Goal: Find specific page/section: Find specific page/section

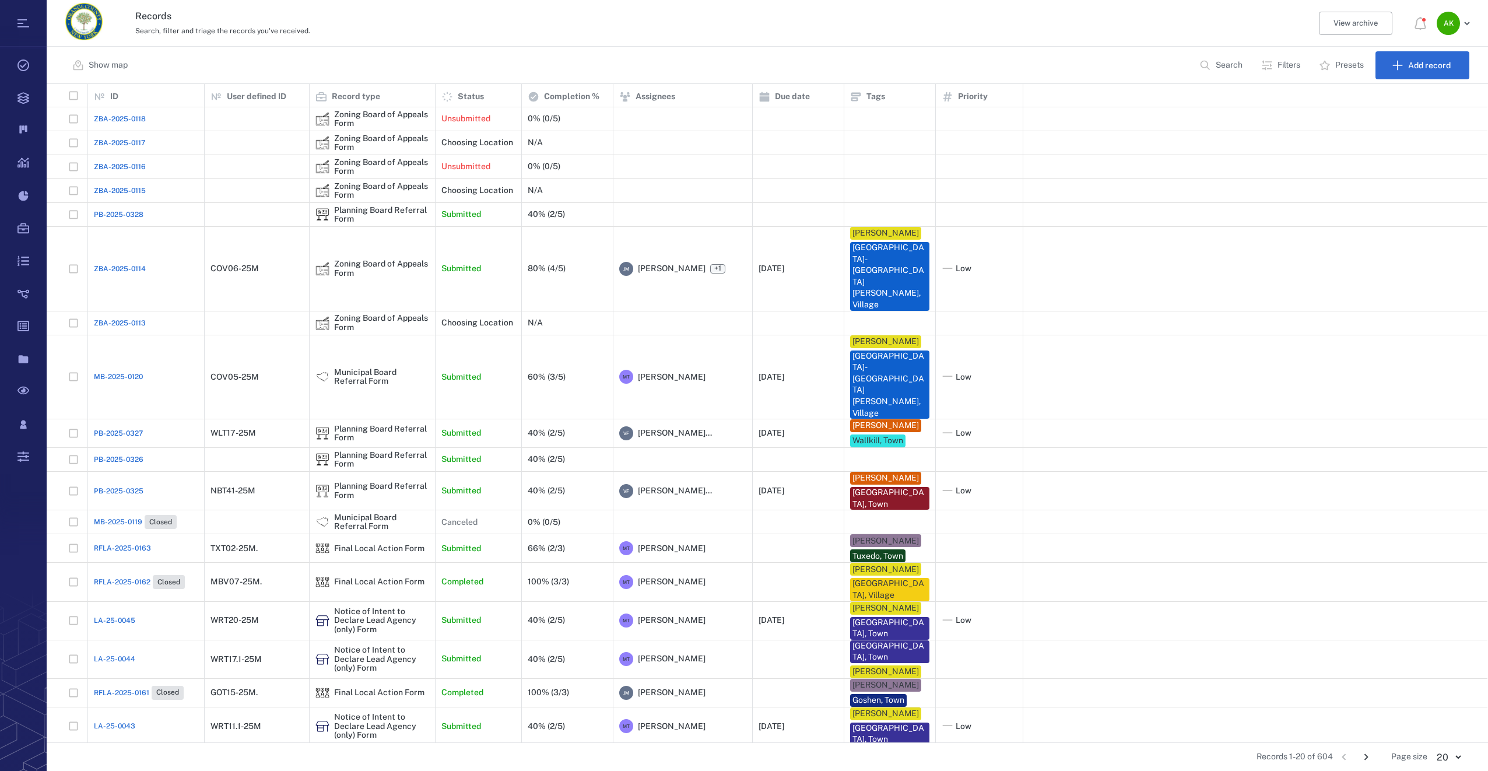
click at [118, 216] on span "PB-2025-0328" at bounding box center [119, 214] width 50 height 10
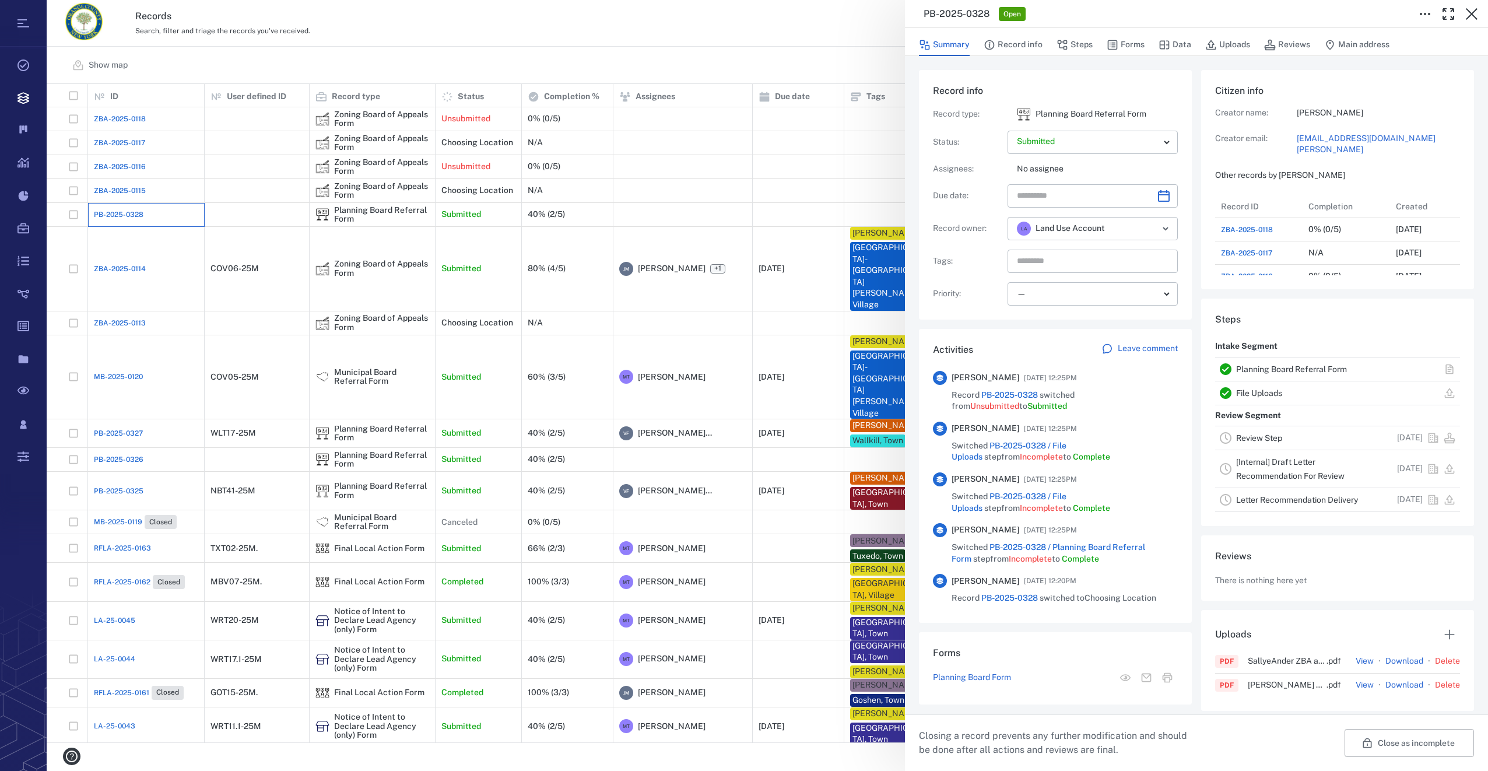
scroll to position [420, 223]
click at [1138, 36] on button "Forms" at bounding box center [1125, 45] width 38 height 22
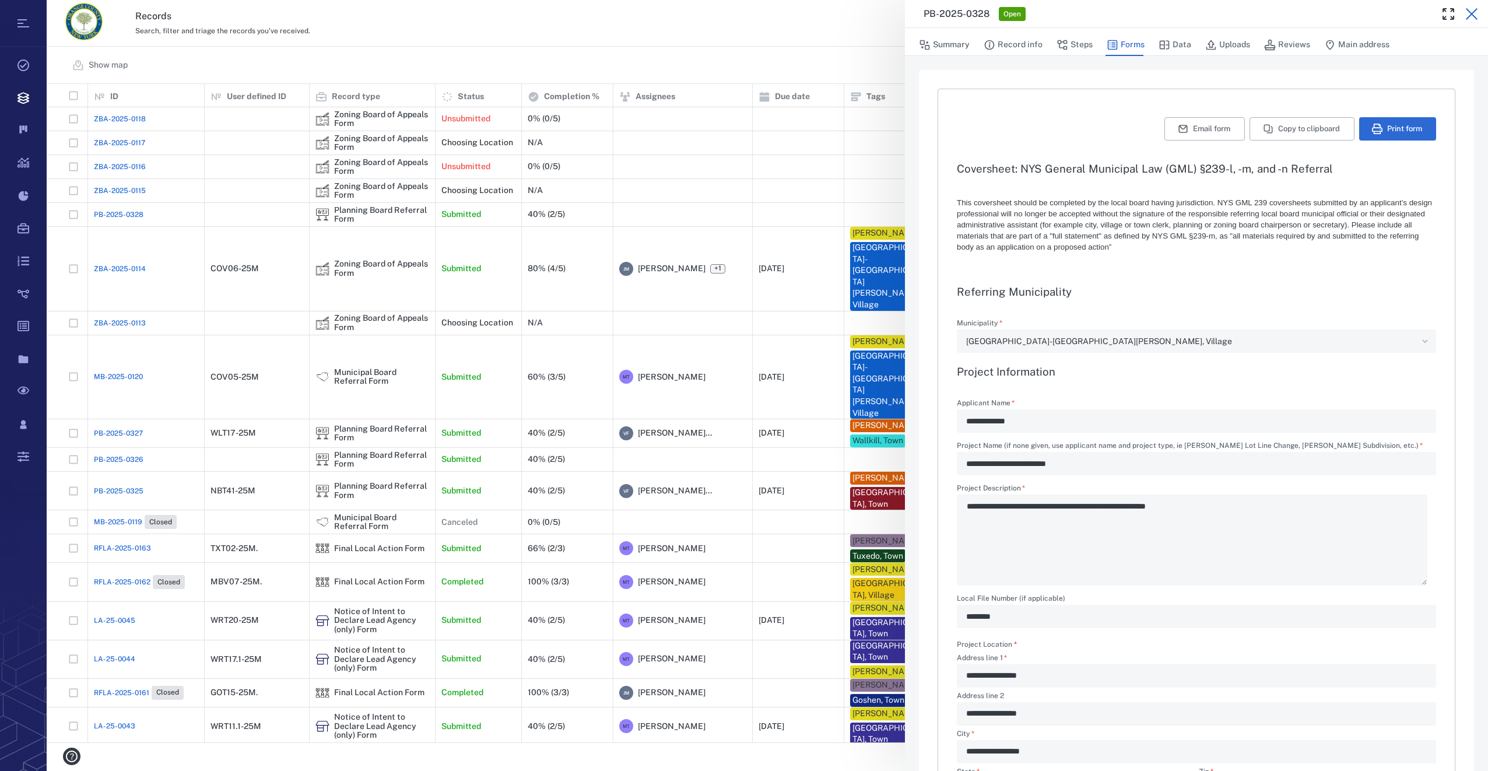
click at [1475, 10] on icon "button" at bounding box center [1471, 14] width 12 height 12
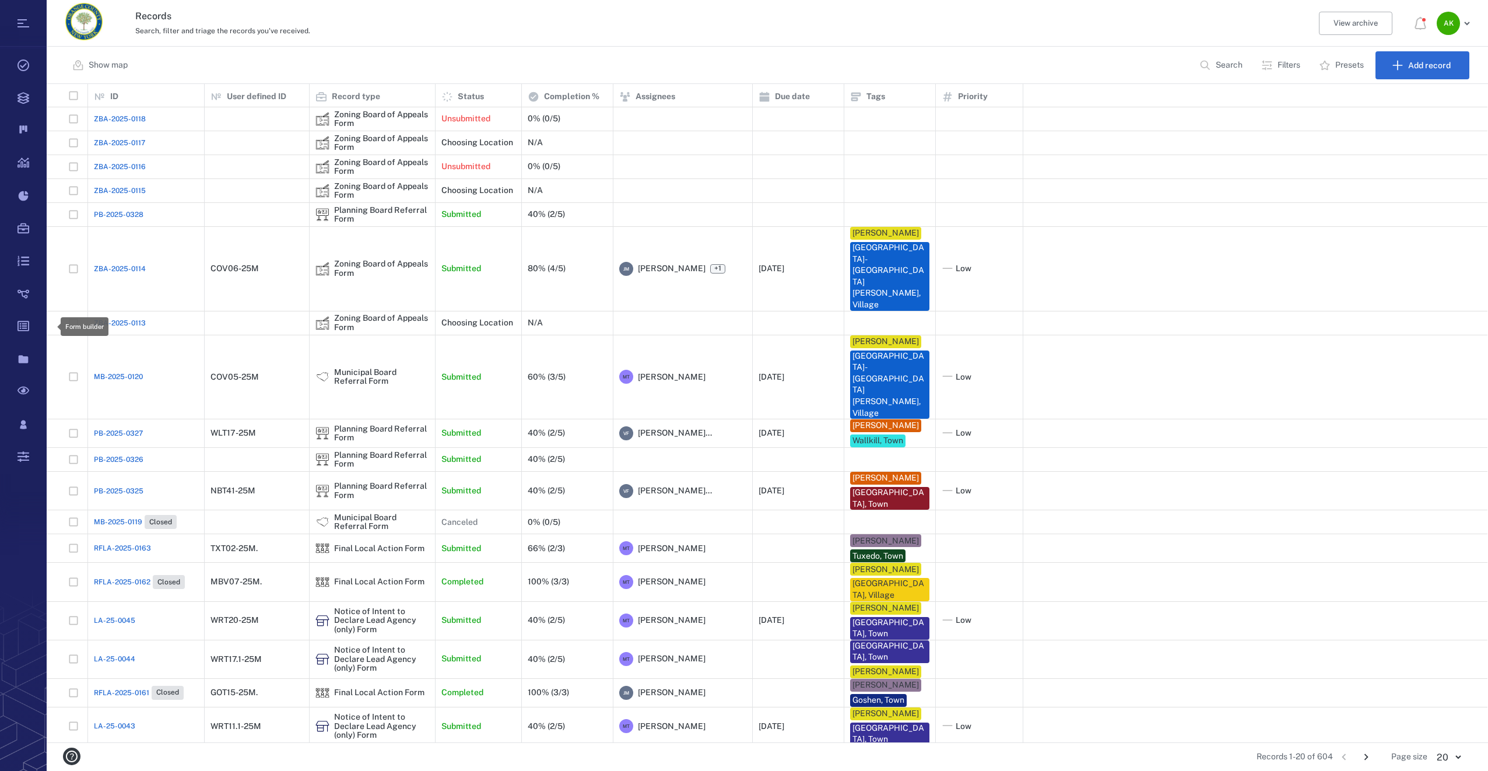
scroll to position [649, 1432]
click at [120, 263] on span "ZBA-2025-0114" at bounding box center [120, 268] width 52 height 10
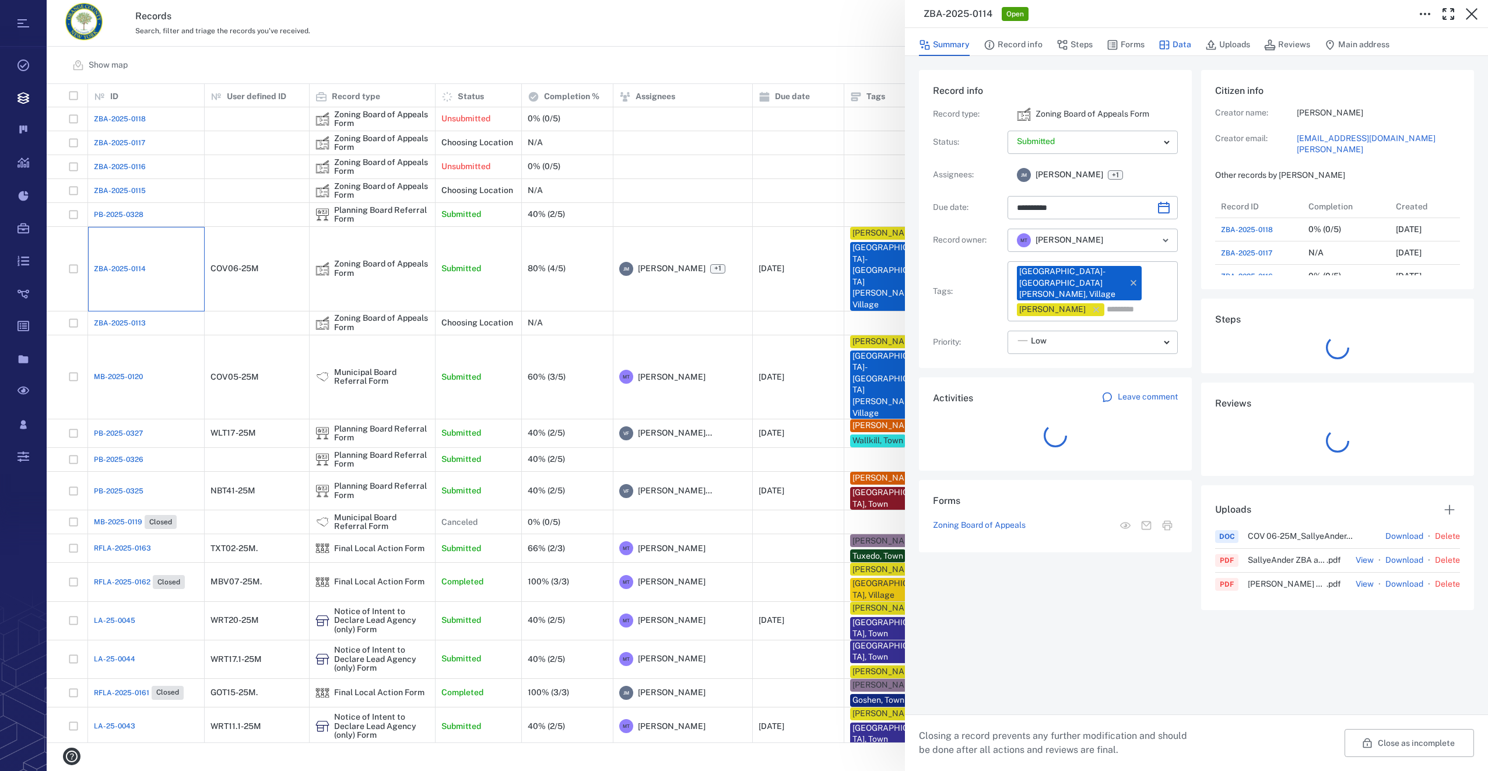
scroll to position [420, 223]
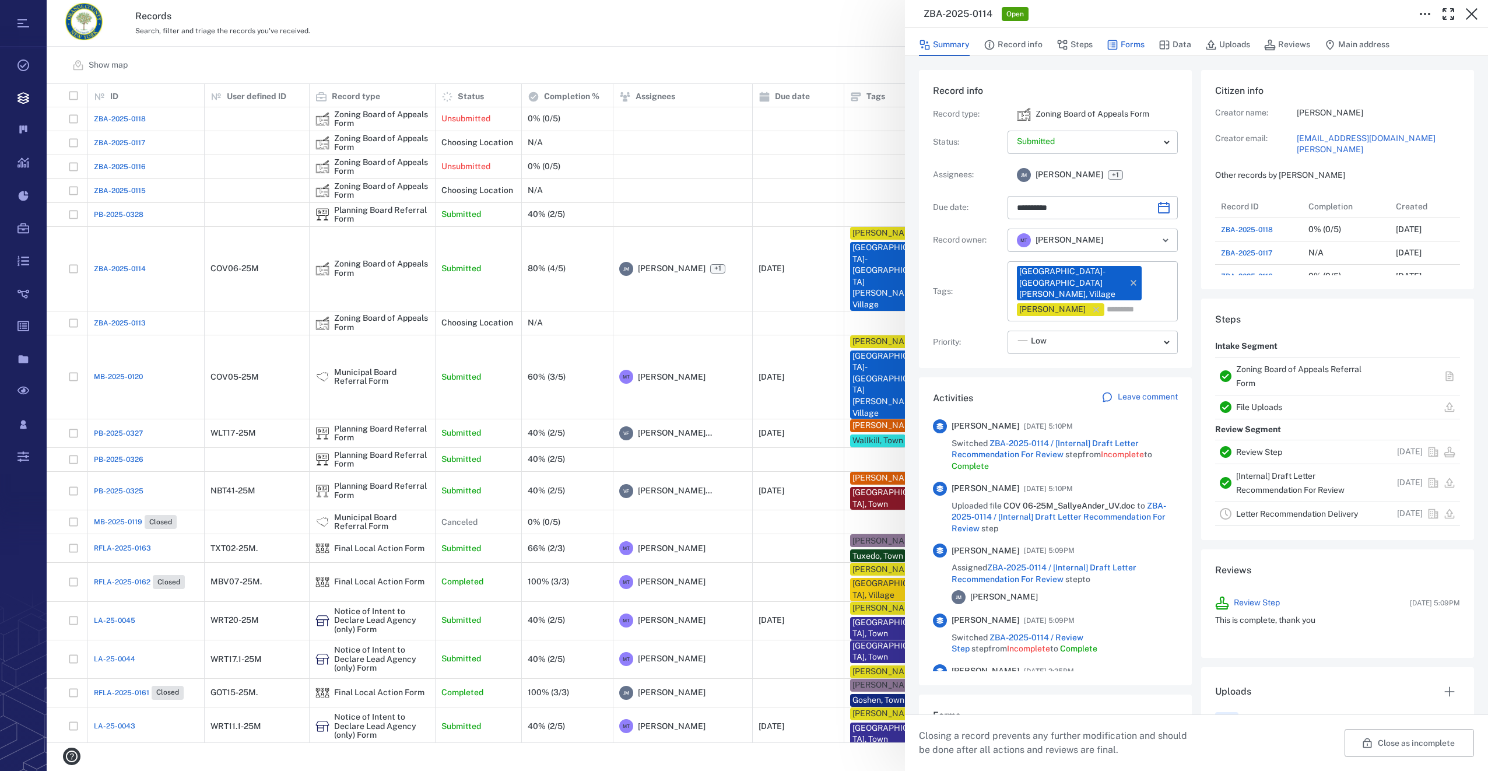
click at [1137, 41] on button "Forms" at bounding box center [1125, 45] width 38 height 22
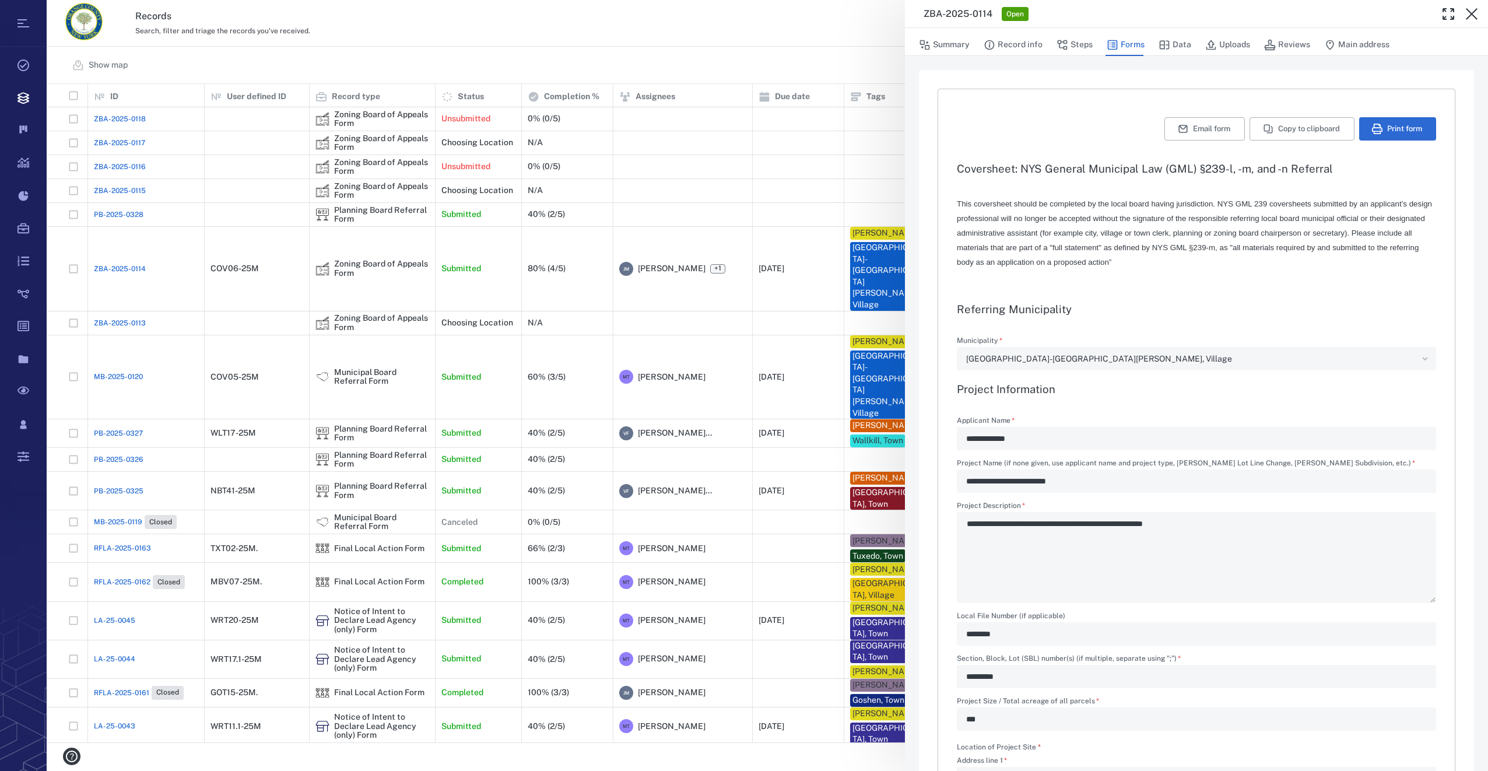
type input "**********"
click at [1472, 10] on icon "button" at bounding box center [1471, 14] width 14 height 14
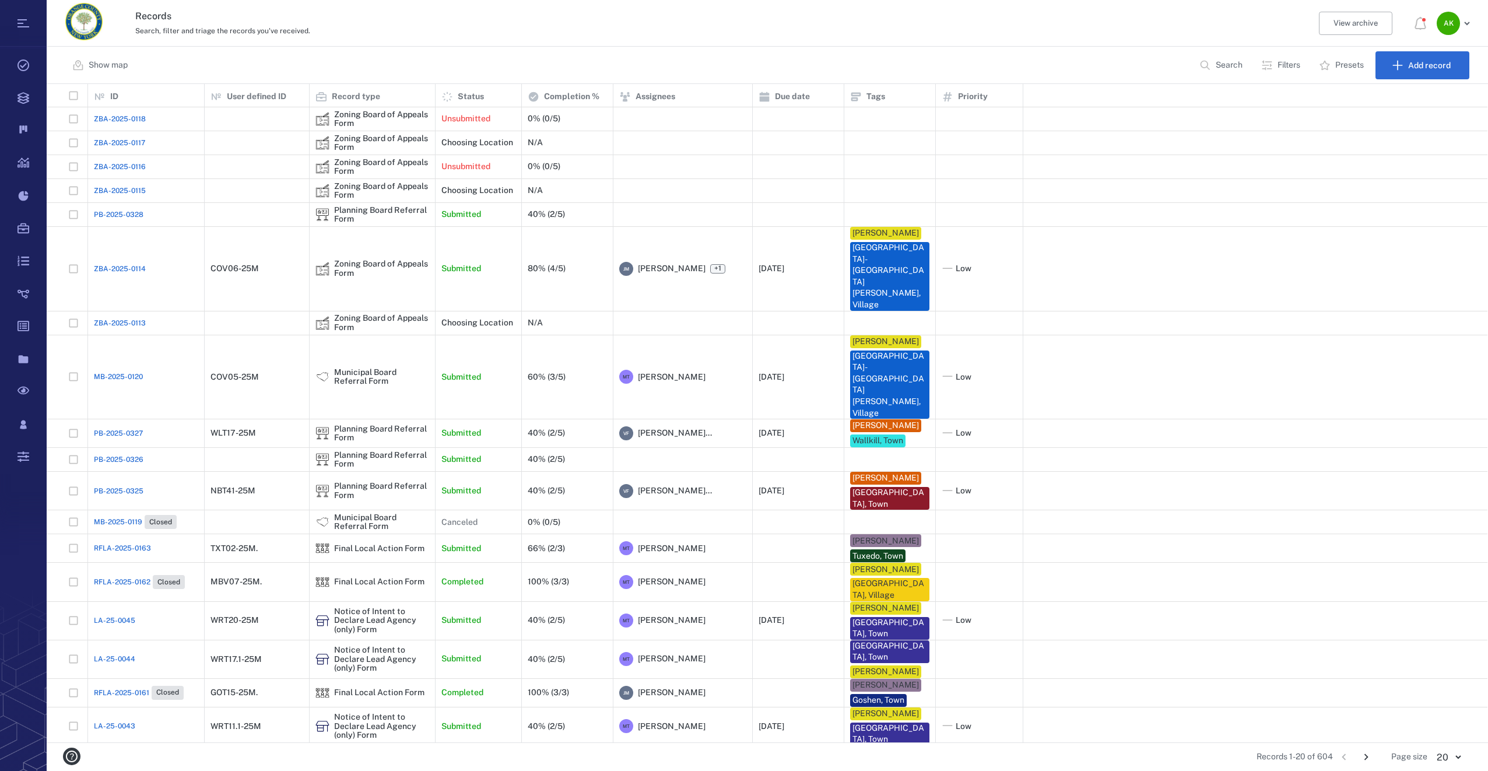
click at [113, 216] on span "PB-2025-0328" at bounding box center [119, 214] width 50 height 10
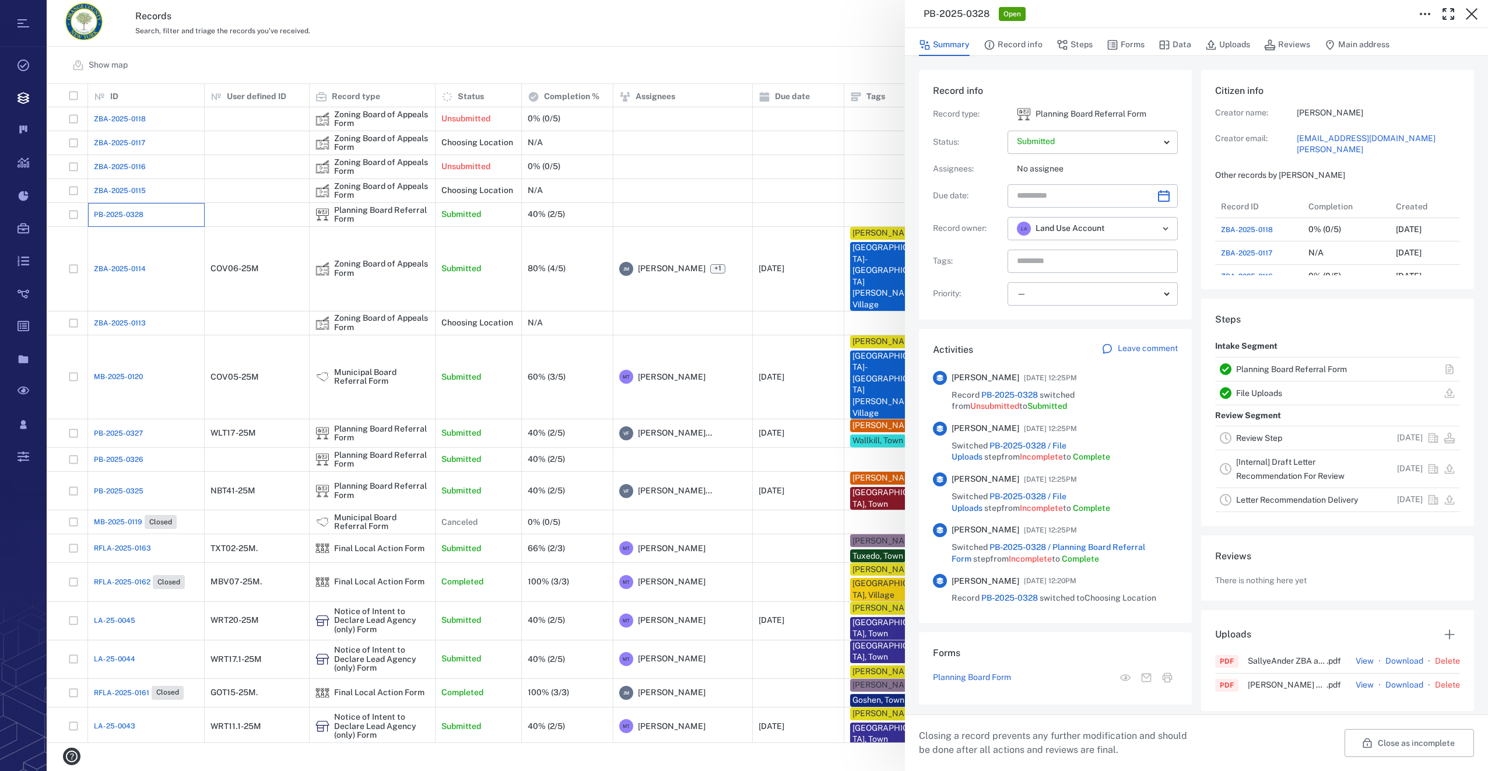
scroll to position [420, 223]
click at [1123, 44] on button "Forms" at bounding box center [1125, 45] width 38 height 22
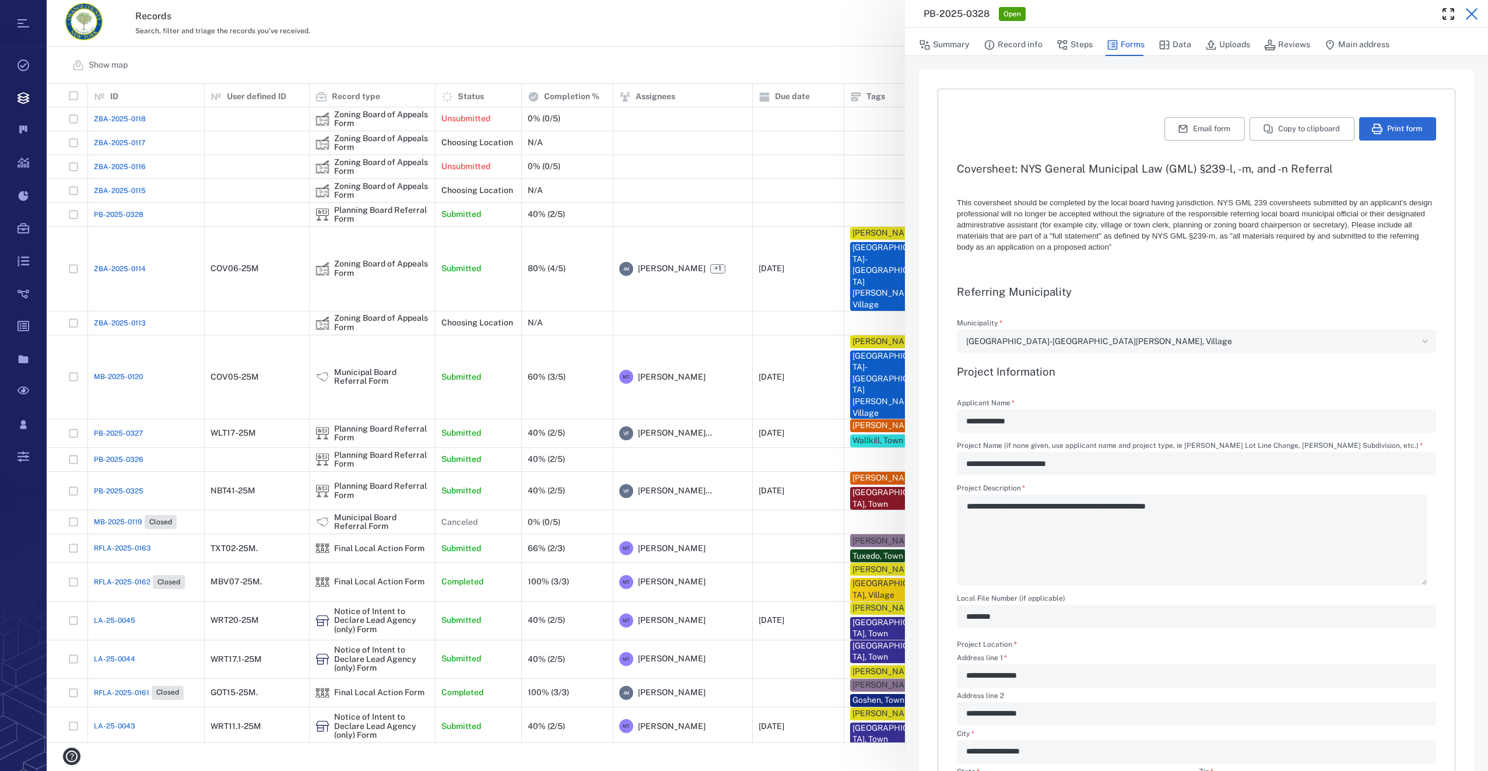
click at [1476, 16] on icon "button" at bounding box center [1471, 14] width 14 height 14
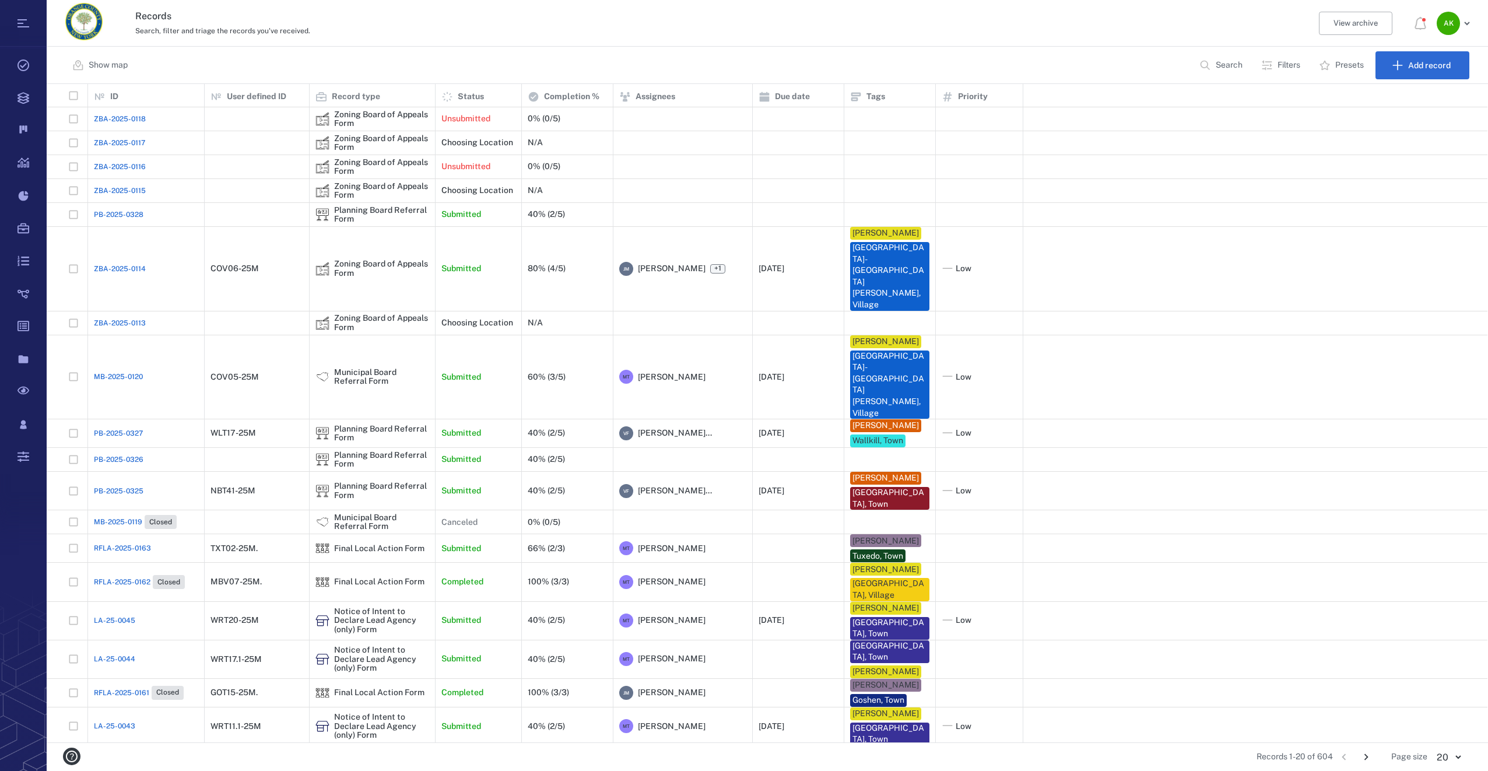
click at [142, 263] on span "ZBA-2025-0114" at bounding box center [120, 268] width 52 height 10
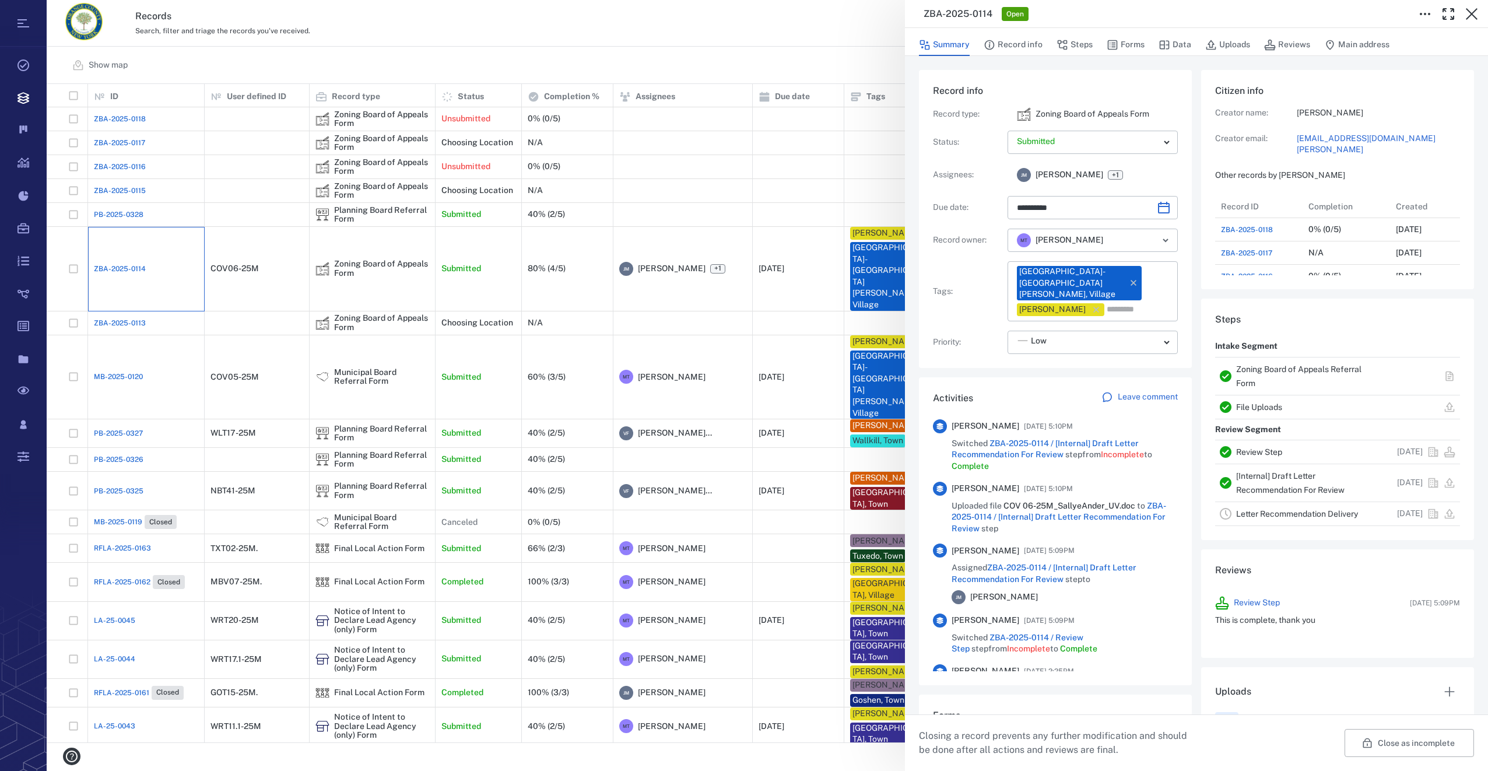
type input "**********"
click at [1130, 45] on button "Forms" at bounding box center [1125, 45] width 38 height 22
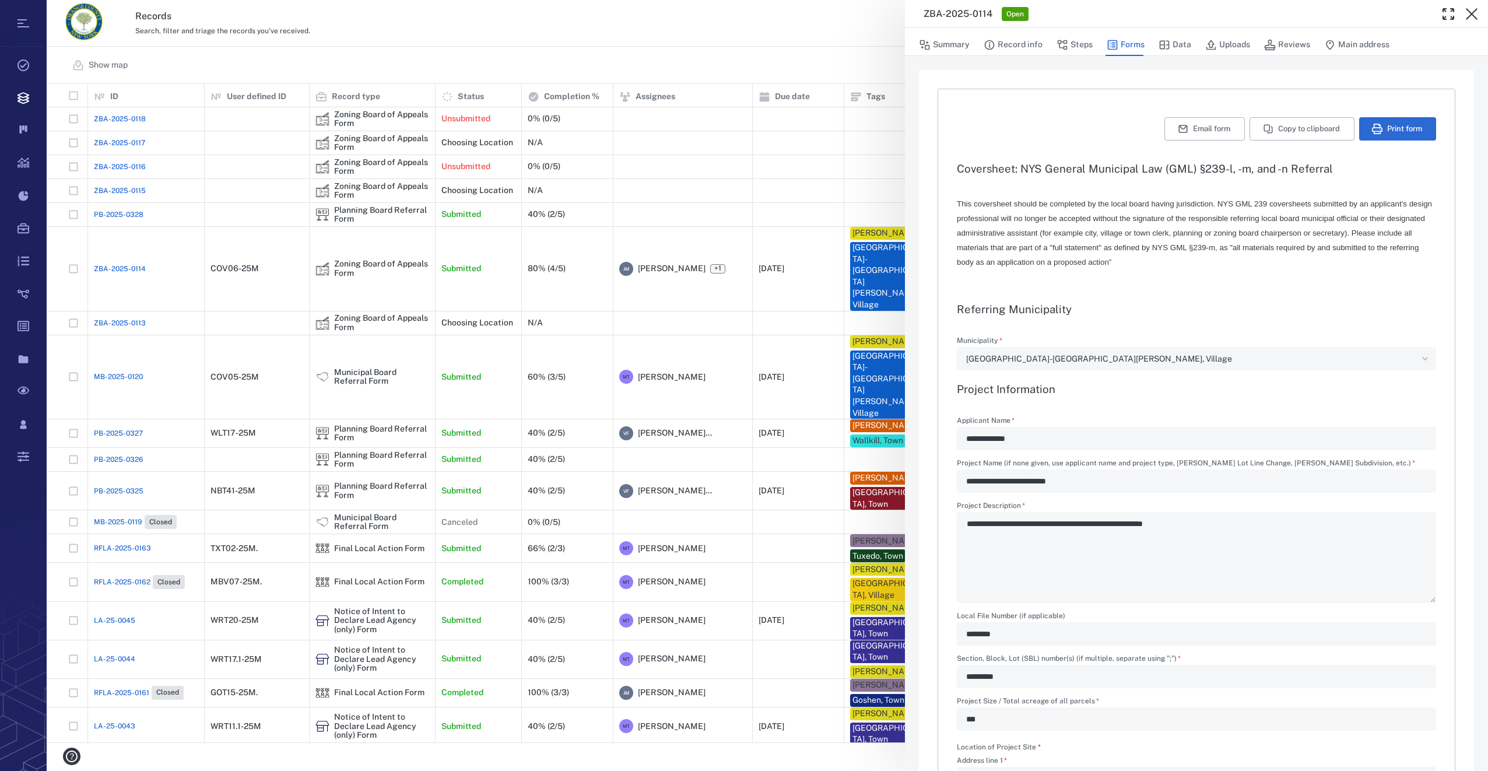
type input "**********"
click at [1469, 12] on icon "button" at bounding box center [1471, 14] width 12 height 12
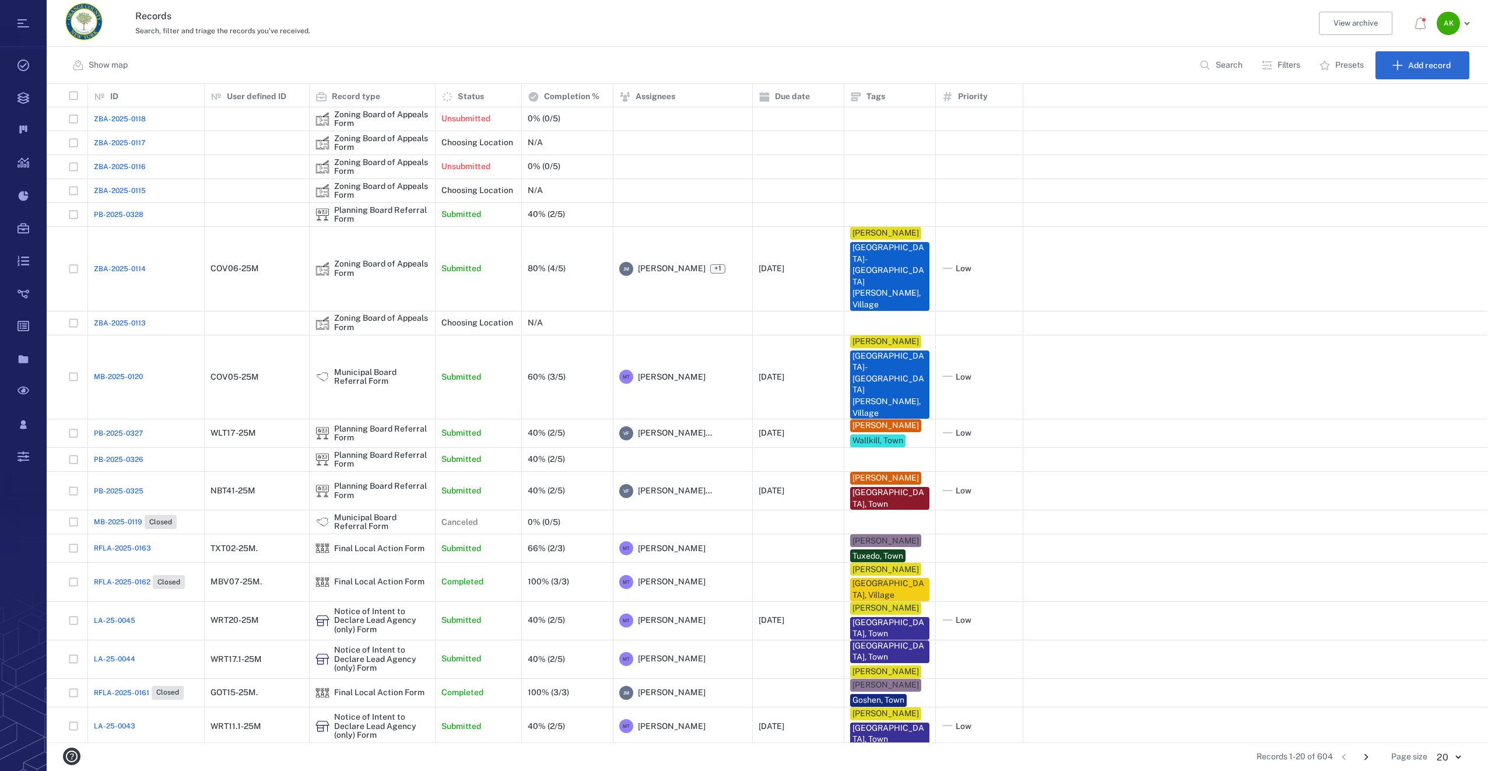
scroll to position [649, 1432]
